Goal: Navigation & Orientation: Go to known website

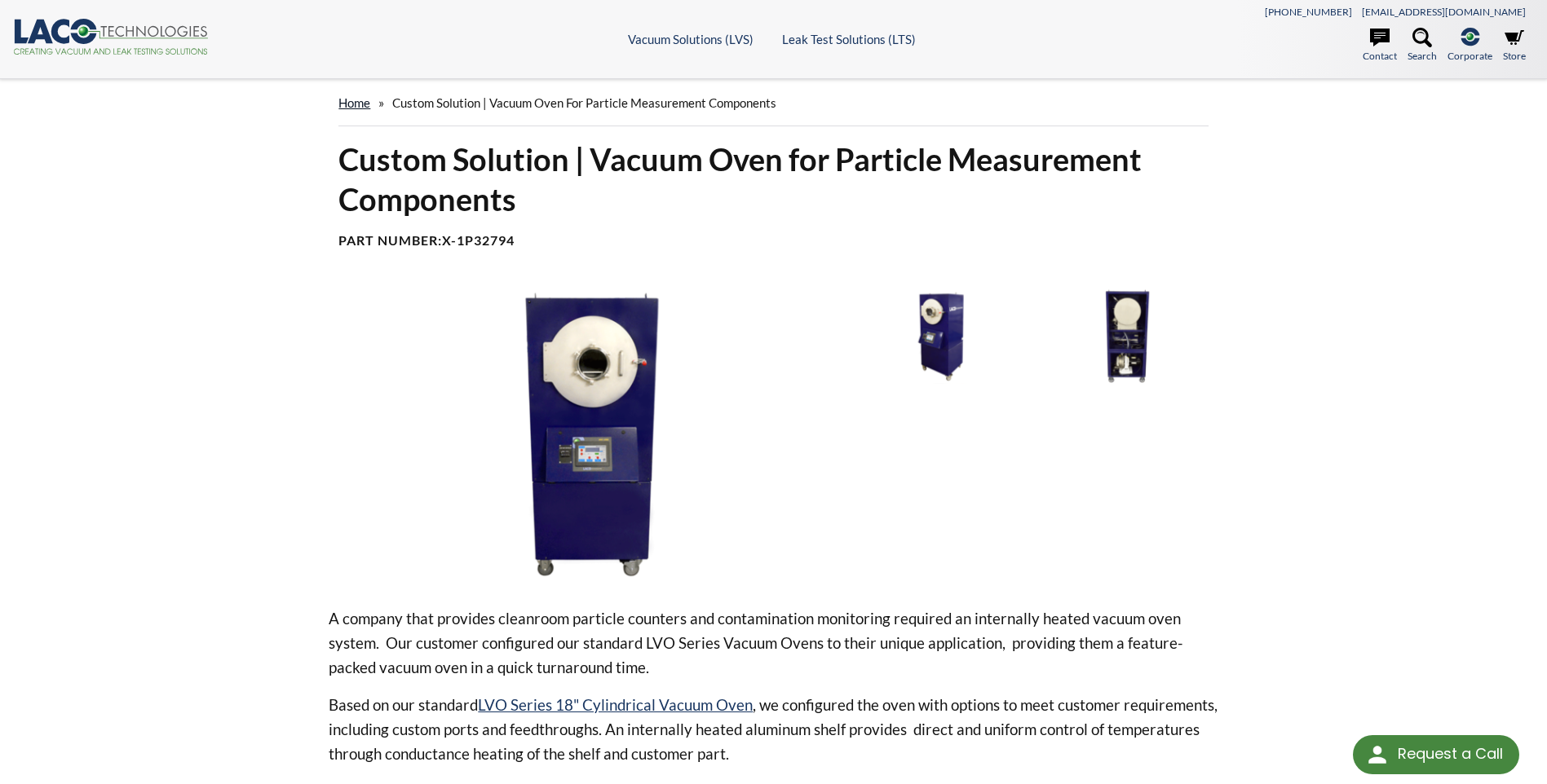
click at [368, 106] on link "home" at bounding box center [355, 102] width 32 height 15
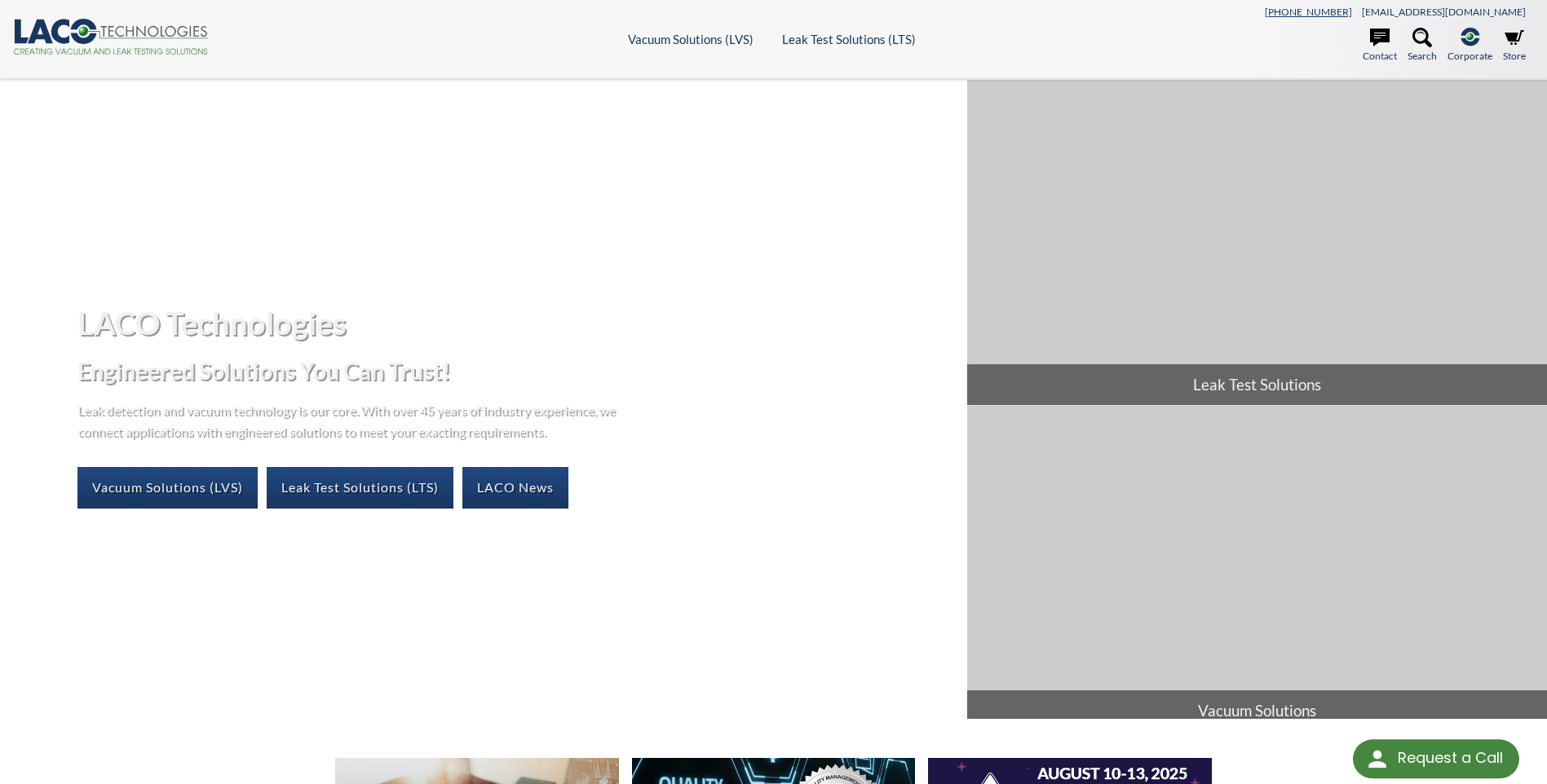
select select "Language Translate Widget"
click at [1429, 44] on icon at bounding box center [1422, 38] width 19 height 19
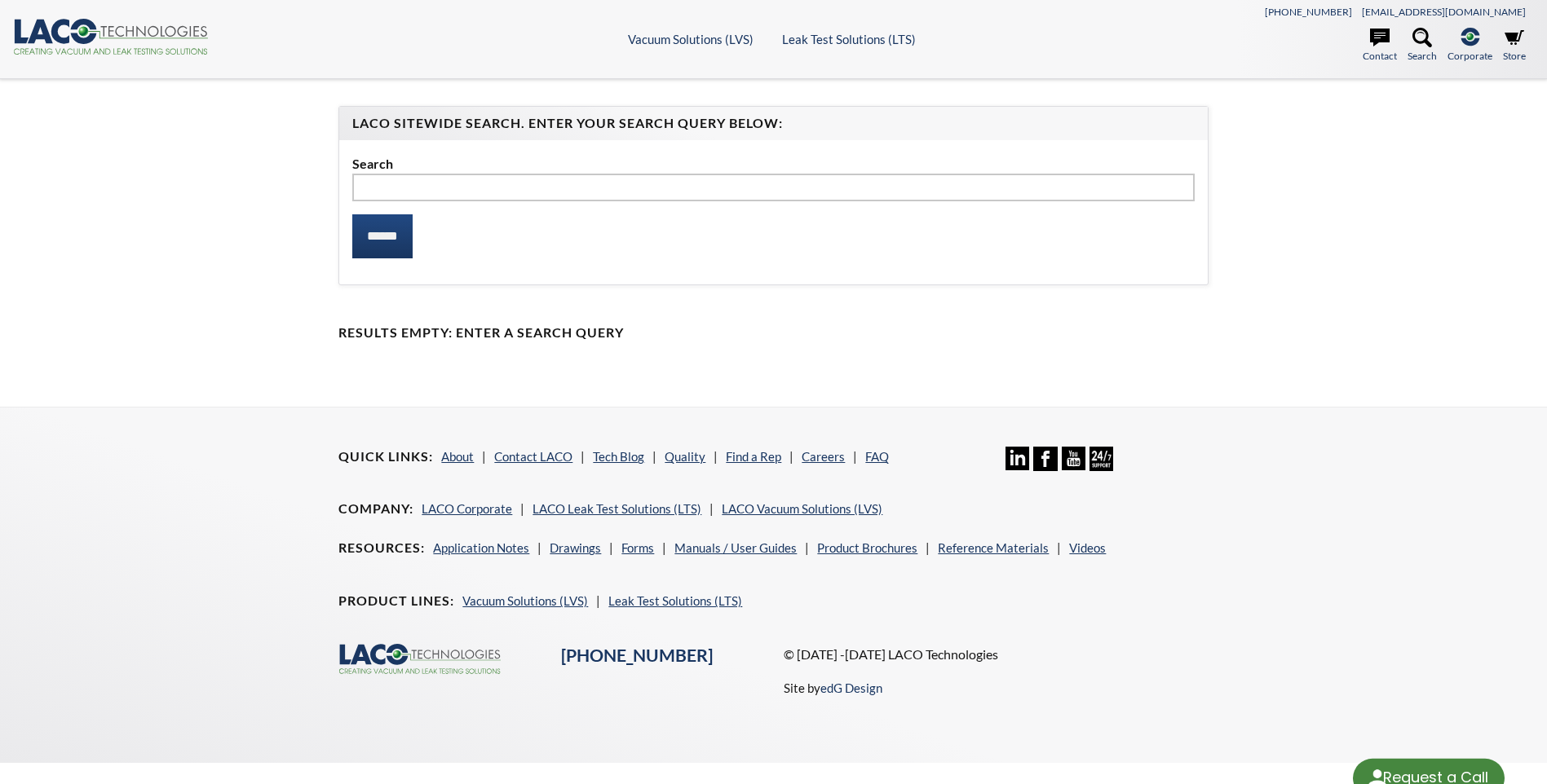
select select "Language Translate Widget"
